Goal: Book appointment/travel/reservation

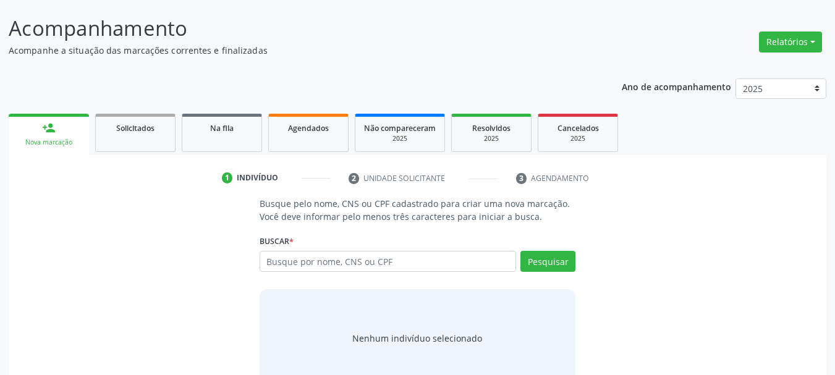
scroll to position [101, 0]
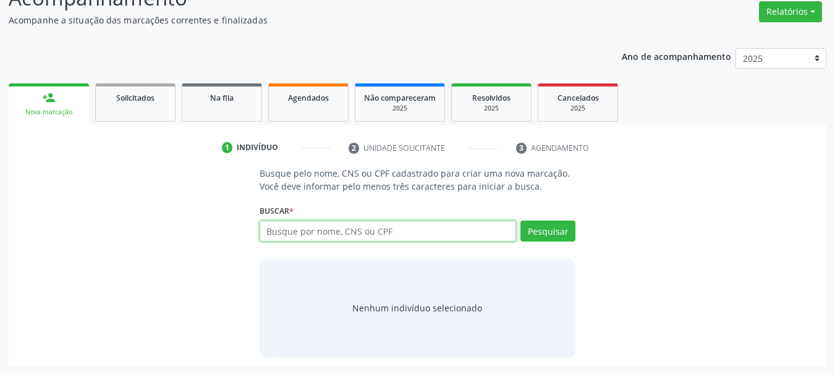
click at [359, 235] on input "text" at bounding box center [388, 231] width 257 height 21
type input "702607231594048"
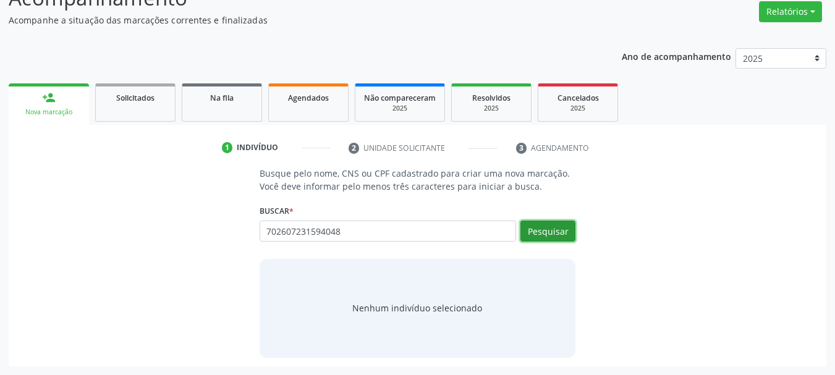
click at [568, 228] on button "Pesquisar" at bounding box center [548, 231] width 55 height 21
type input "702607231594048"
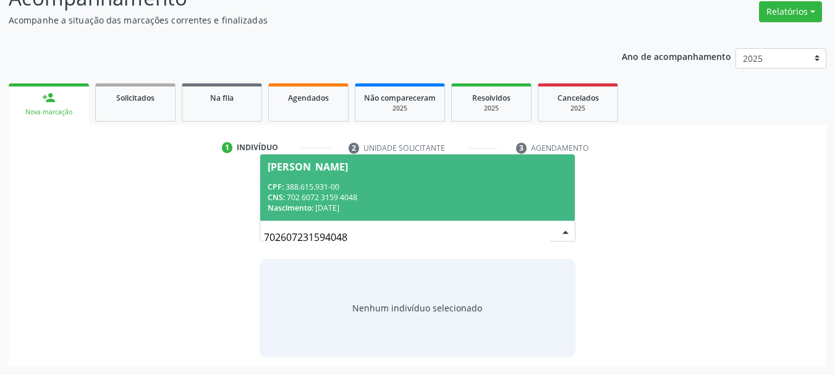
click at [330, 192] on div "CNS: 702 6072 3159 4048" at bounding box center [418, 197] width 300 height 11
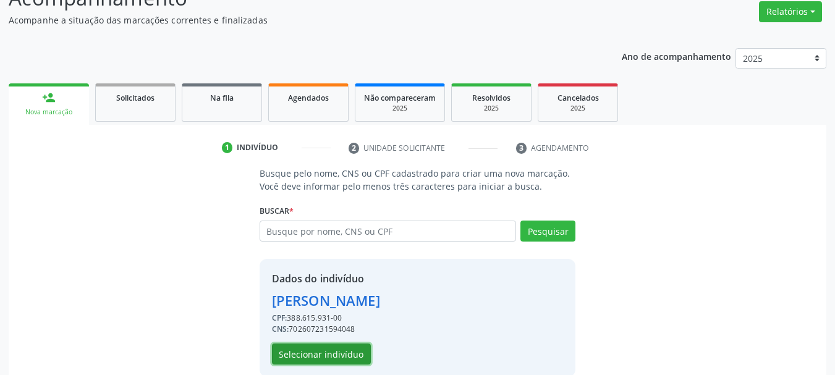
click at [324, 354] on button "Selecionar indivíduo" at bounding box center [321, 354] width 99 height 21
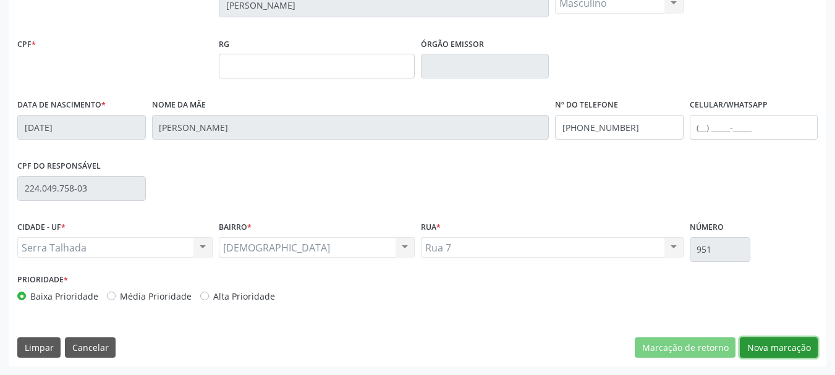
click at [776, 348] on button "Nova marcação" at bounding box center [779, 348] width 78 height 21
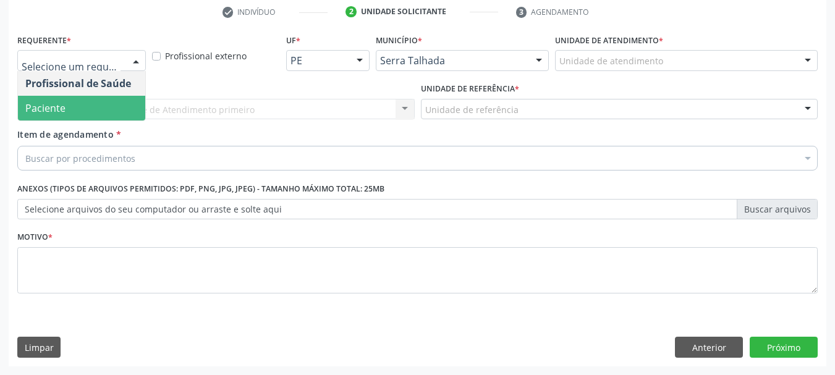
click at [80, 114] on span "Paciente" at bounding box center [81, 108] width 127 height 25
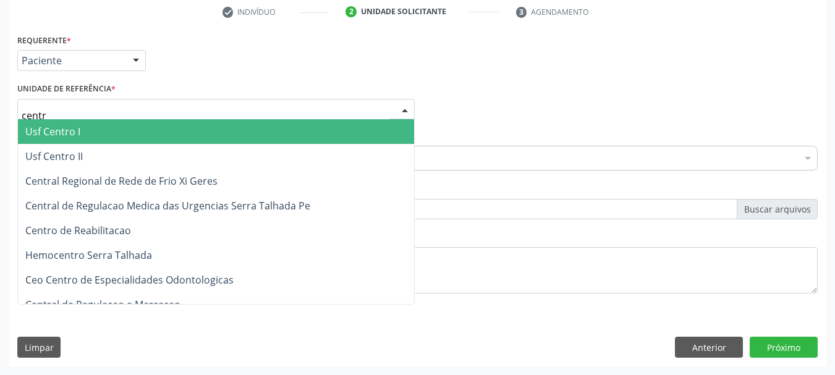
type input "centro"
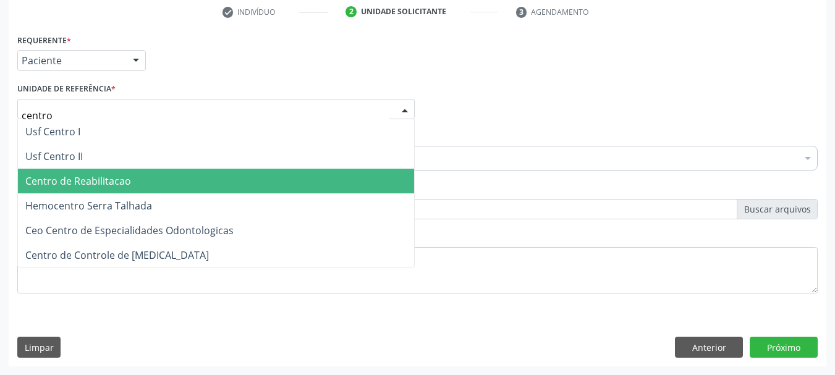
click at [48, 181] on span "Centro de Reabilitacao" at bounding box center [78, 181] width 106 height 14
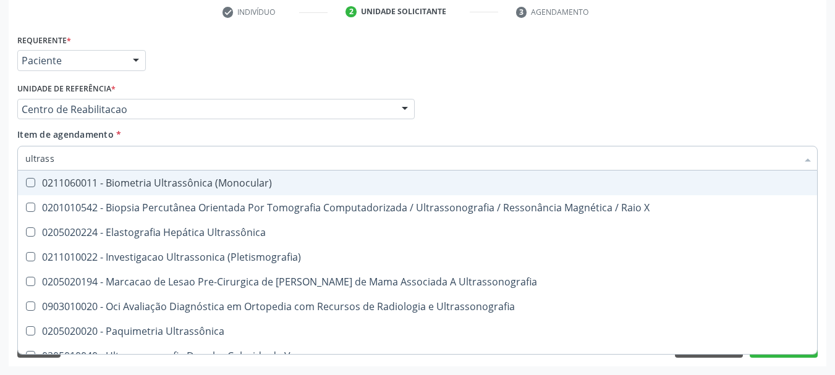
type input "ultrasso"
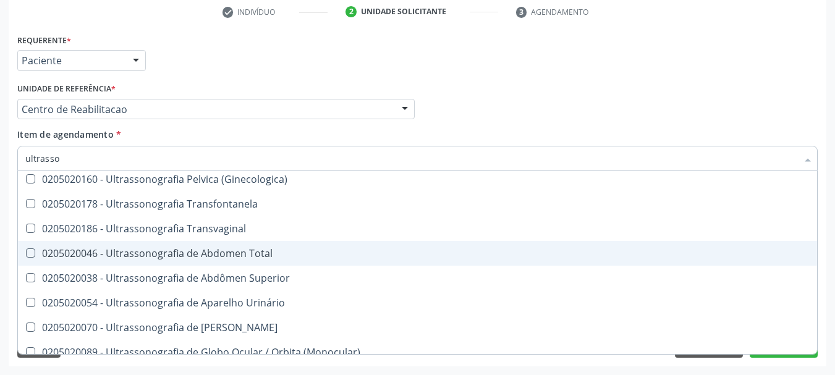
scroll to position [247, 0]
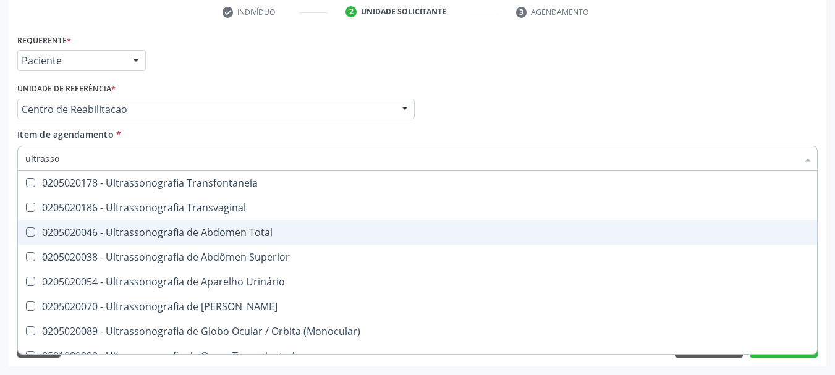
click at [249, 237] on div "0205020046 - Ultrassonografia de Abdomen Total" at bounding box center [417, 233] width 785 height 10
checkbox Total "true"
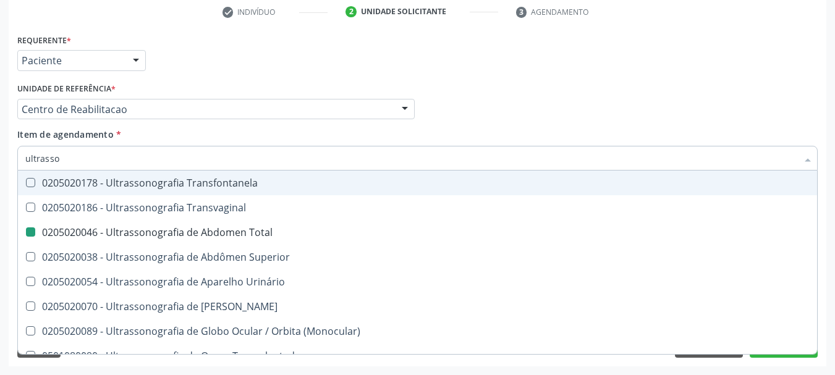
click at [529, 94] on div "Profissional Solicitante Por favor, selecione a Unidade de Atendimento primeiro…" at bounding box center [417, 104] width 807 height 48
checkbox \(Pletismografia\) "true"
checkbox Total "false"
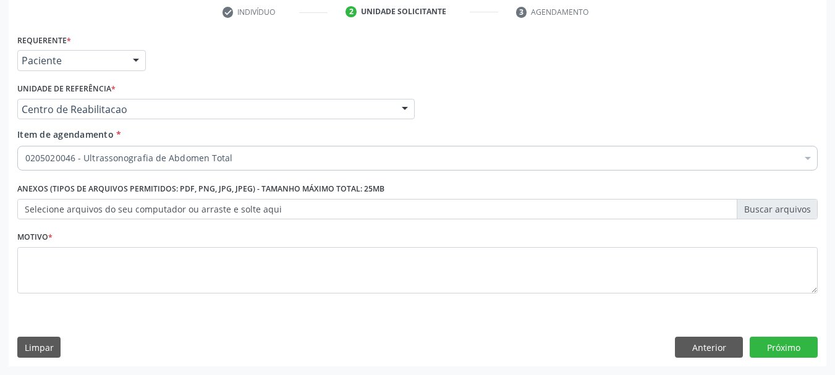
scroll to position [0, 0]
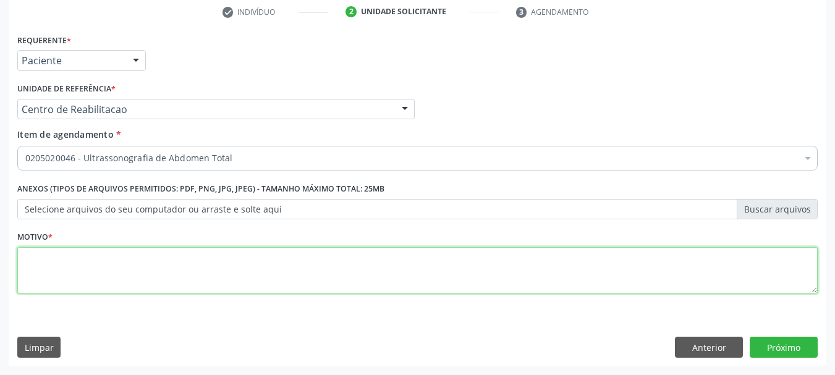
click at [224, 270] on textarea at bounding box center [417, 270] width 801 height 47
type textarea "..."
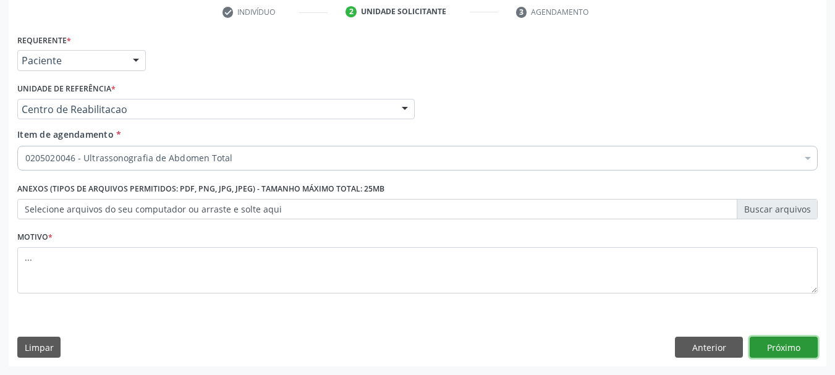
click at [793, 352] on button "Próximo" at bounding box center [784, 347] width 68 height 21
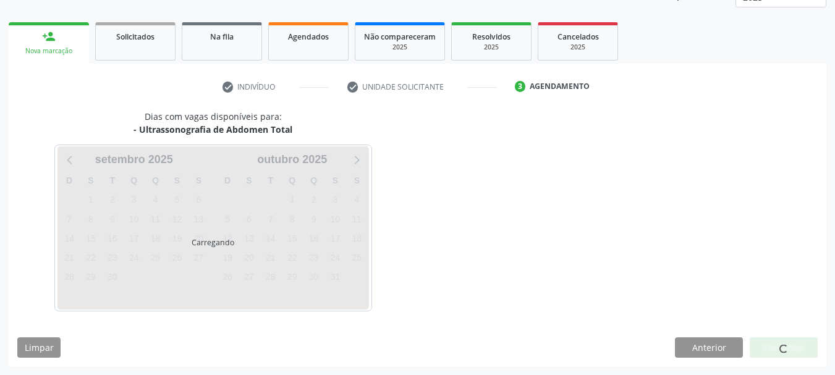
scroll to position [163, 0]
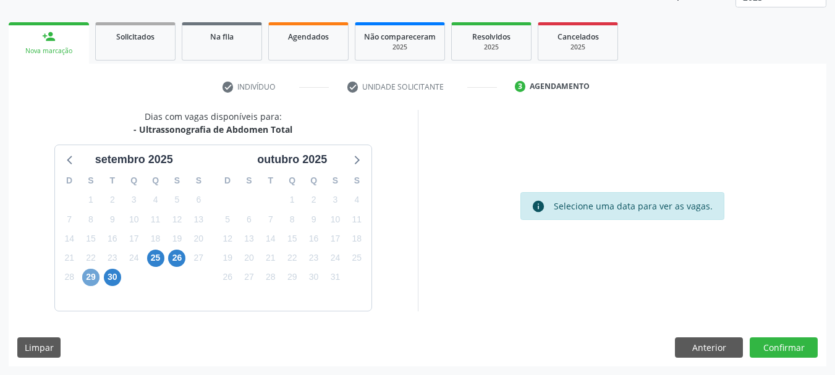
click at [91, 272] on span "29" at bounding box center [90, 277] width 17 height 17
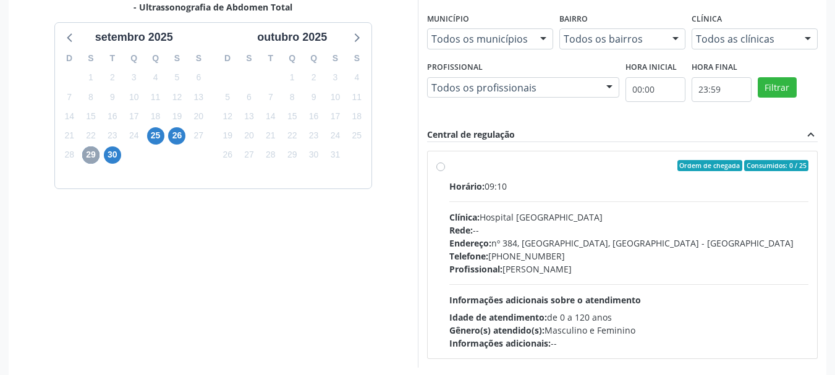
scroll to position [286, 0]
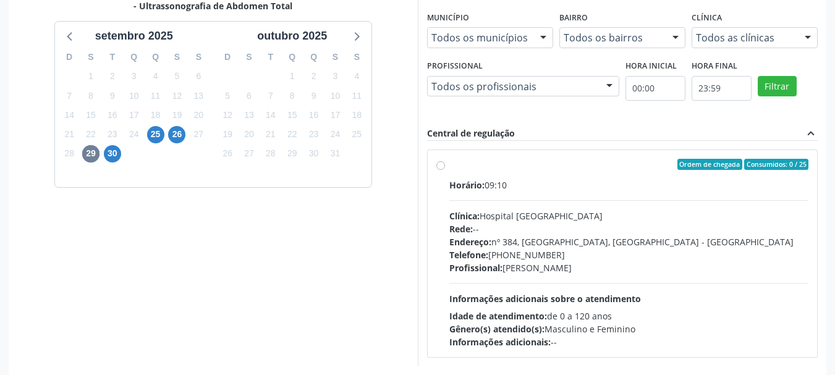
click at [449, 169] on label "Ordem de chegada Consumidos: 0 / 25 Horário: 09:10 Clínica: Hospital [GEOGRAPHI…" at bounding box center [629, 254] width 360 height 190
click at [441, 169] on input "Ordem de chegada Consumidos: 0 / 25 Horário: 09:10 Clínica: Hospital [GEOGRAPHI…" at bounding box center [440, 164] width 9 height 11
radio input "true"
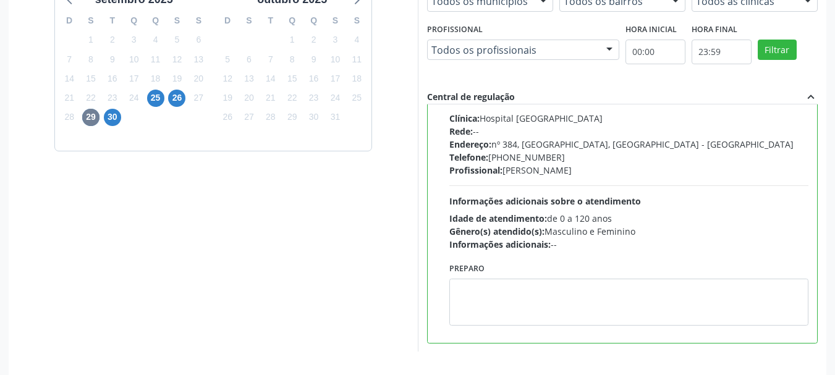
scroll to position [364, 0]
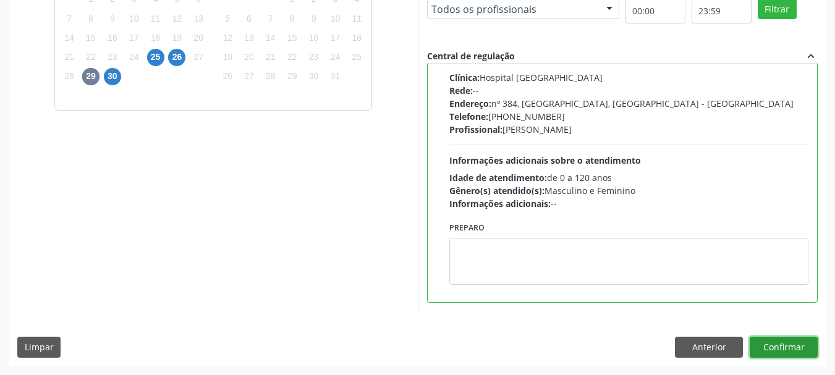
click at [773, 346] on button "Confirmar" at bounding box center [784, 347] width 68 height 21
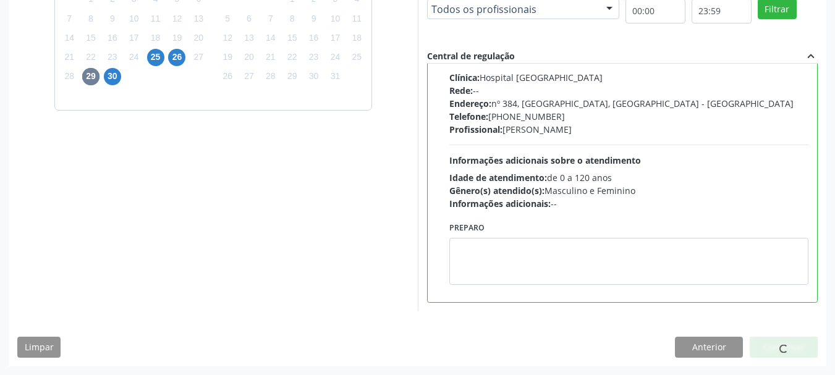
scroll to position [33, 0]
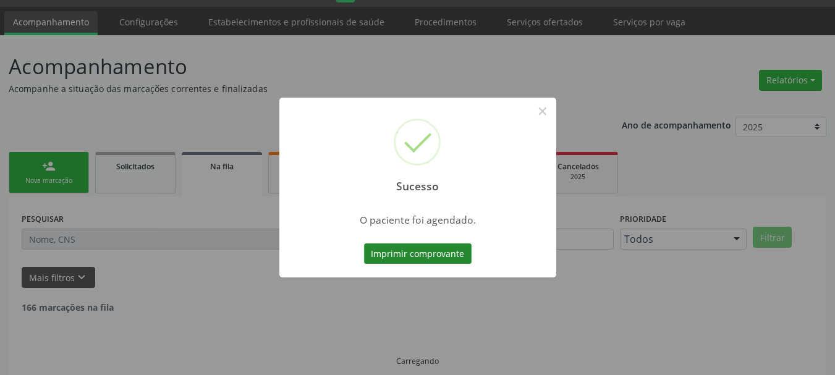
click at [393, 255] on button "Imprimir comprovante" at bounding box center [418, 254] width 108 height 21
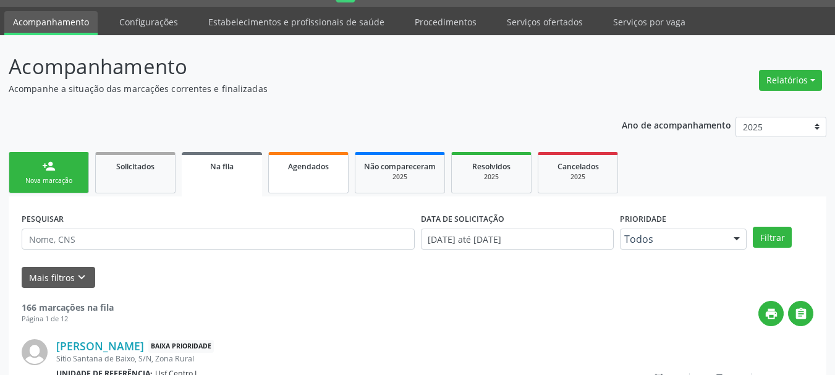
click at [303, 174] on link "Agendados" at bounding box center [308, 172] width 80 height 41
select select "8"
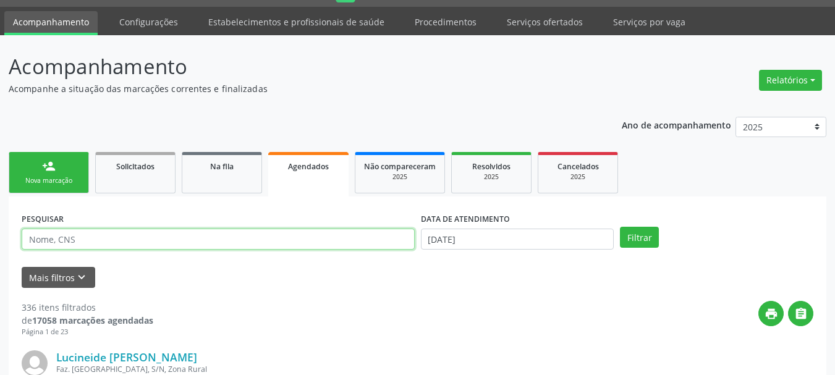
paste input "702 6072 3159 4048"
type input "702 6072 3159 4048"
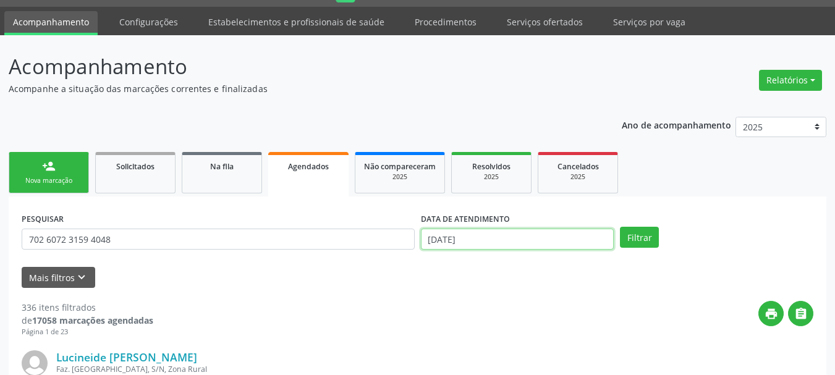
click at [488, 233] on input "[DATE]" at bounding box center [517, 239] width 193 height 21
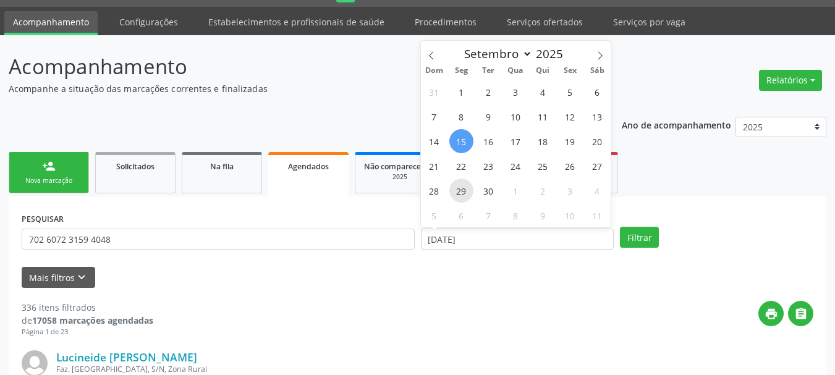
click at [461, 183] on span "29" at bounding box center [461, 191] width 24 height 24
type input "[DATE]"
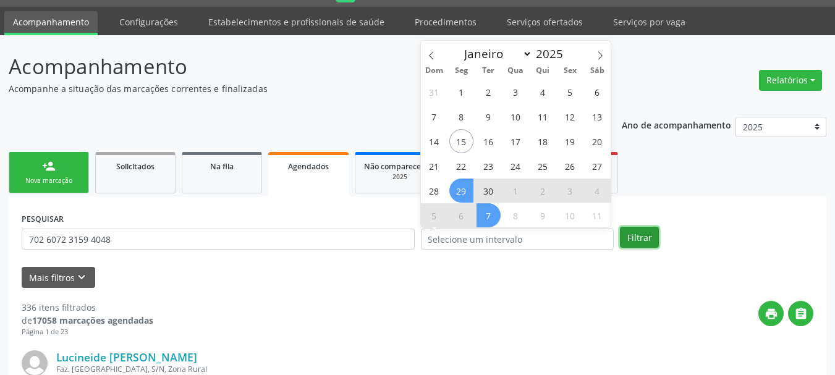
click at [643, 240] on button "Filtrar" at bounding box center [639, 237] width 39 height 21
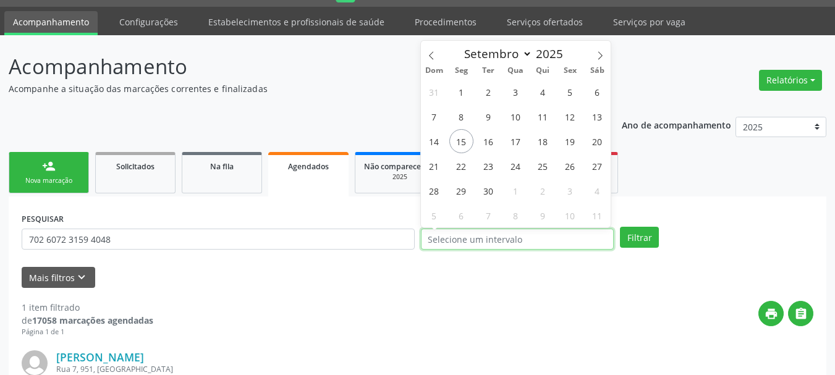
click at [439, 240] on input "text" at bounding box center [517, 239] width 193 height 21
click at [468, 190] on span "29" at bounding box center [461, 191] width 24 height 24
type input "[DATE]"
click at [467, 191] on span "29" at bounding box center [461, 191] width 24 height 24
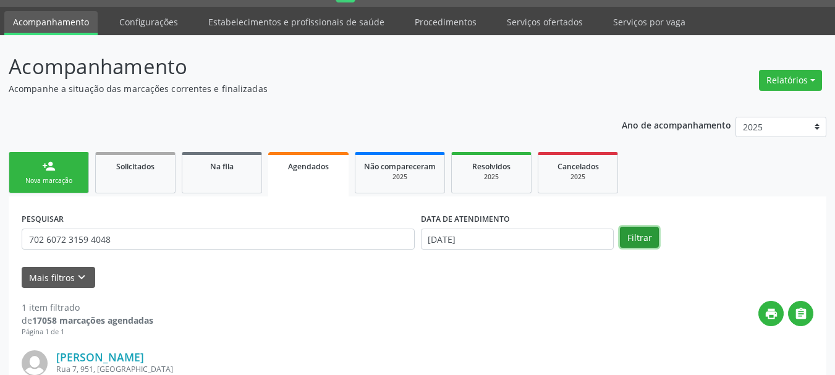
click at [645, 237] on button "Filtrar" at bounding box center [639, 237] width 39 height 21
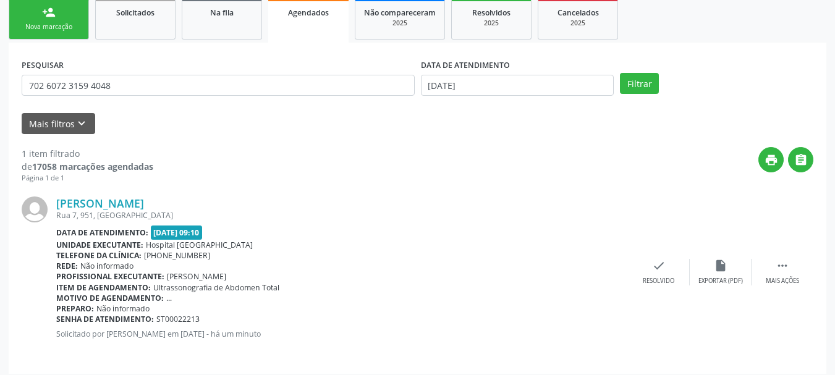
scroll to position [194, 0]
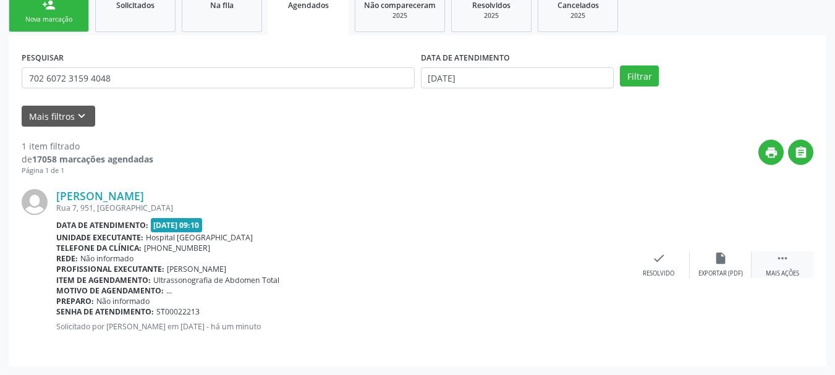
click at [790, 257] on div " Mais ações" at bounding box center [783, 265] width 62 height 27
click at [548, 271] on div "print Imprimir" at bounding box center [535, 265] width 62 height 27
